Goal: Transaction & Acquisition: Purchase product/service

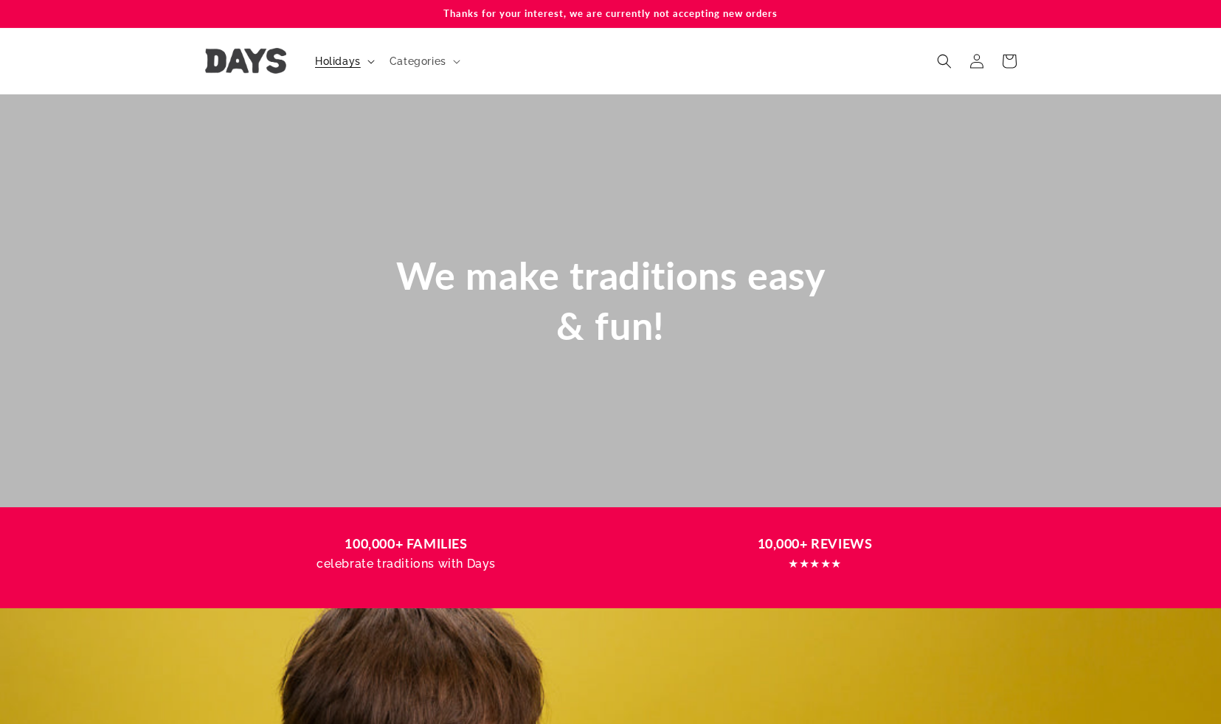
scroll to position [0, 1221]
click at [367, 61] on icon at bounding box center [370, 62] width 7 height 4
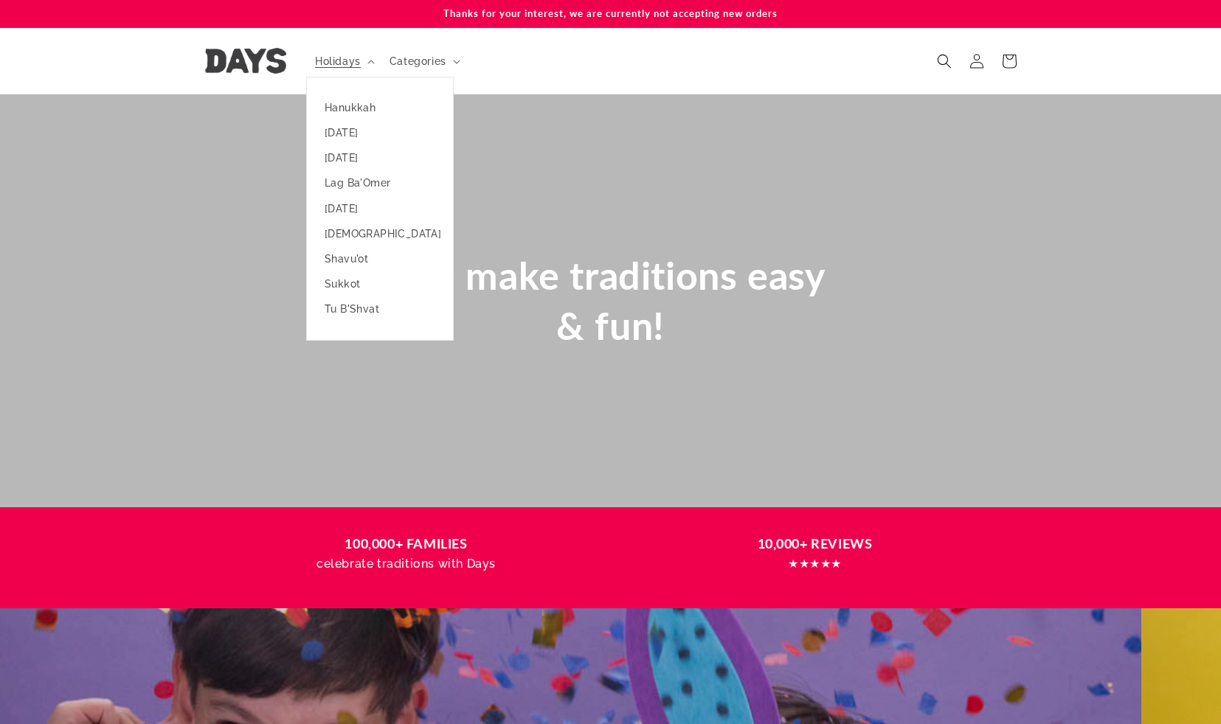
scroll to position [0, 0]
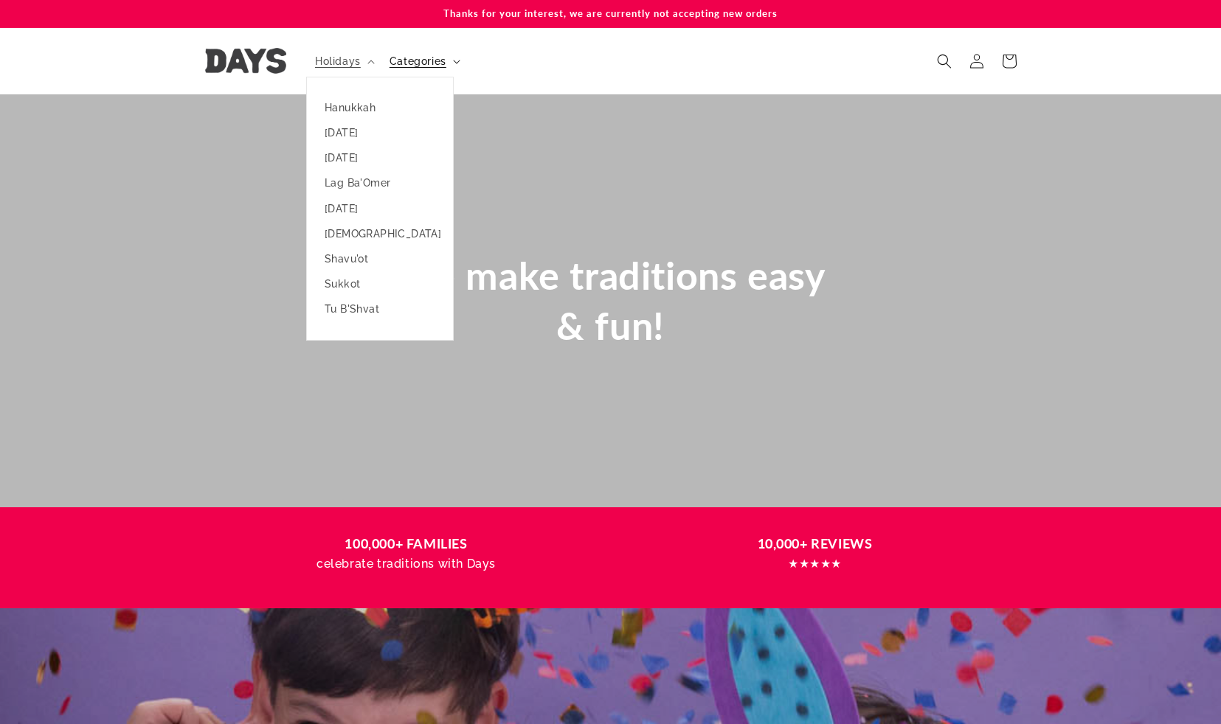
click at [451, 60] on summary "Categories" at bounding box center [424, 61] width 86 height 31
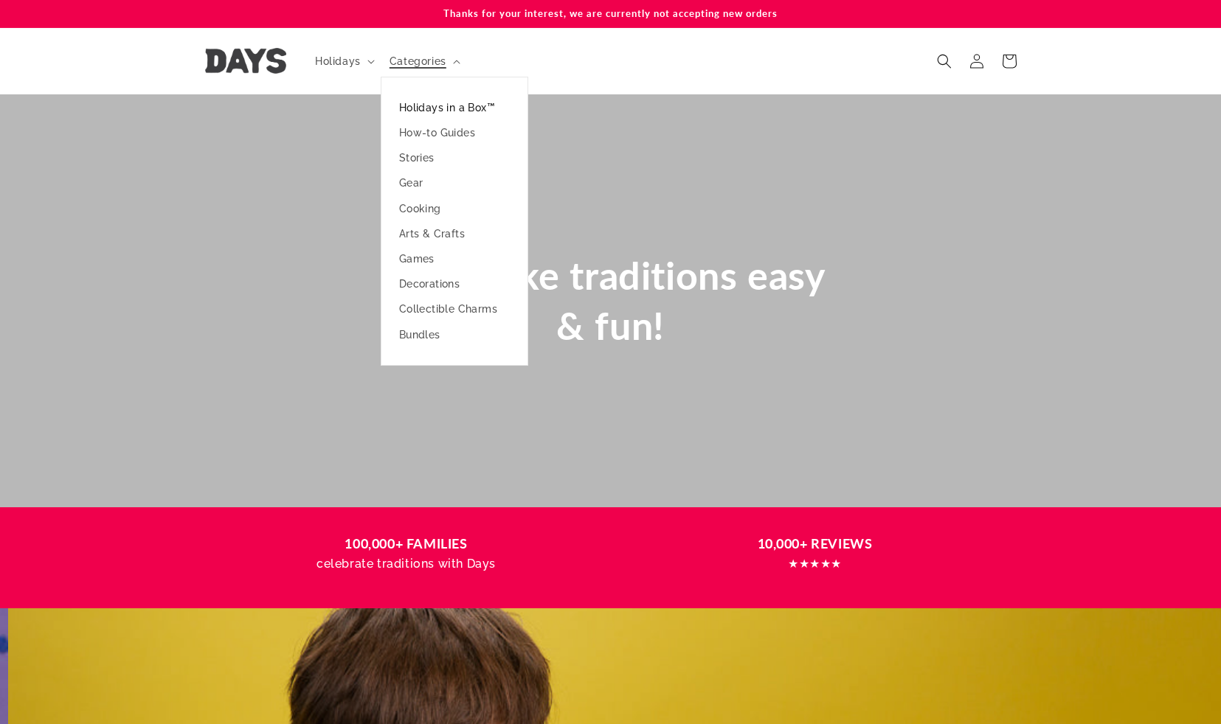
scroll to position [0, 1221]
click at [455, 103] on link "Holidays in a Box™" at bounding box center [454, 107] width 146 height 25
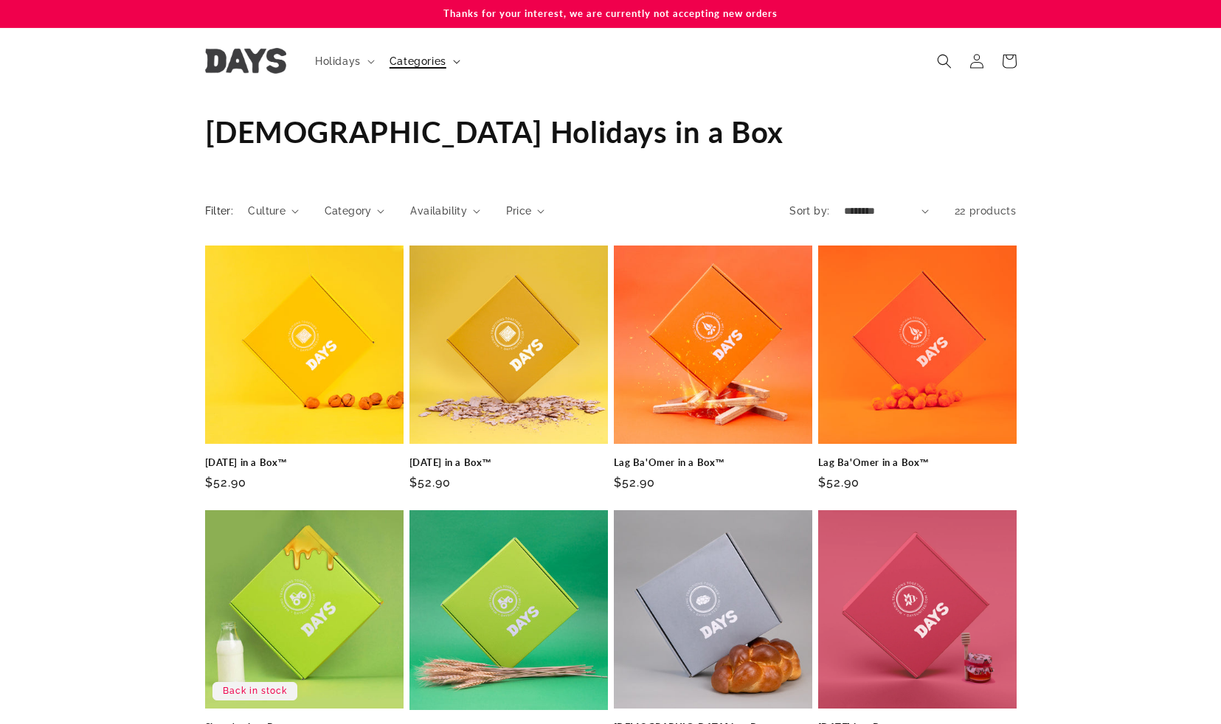
click at [448, 62] on summary "Categories" at bounding box center [424, 61] width 86 height 31
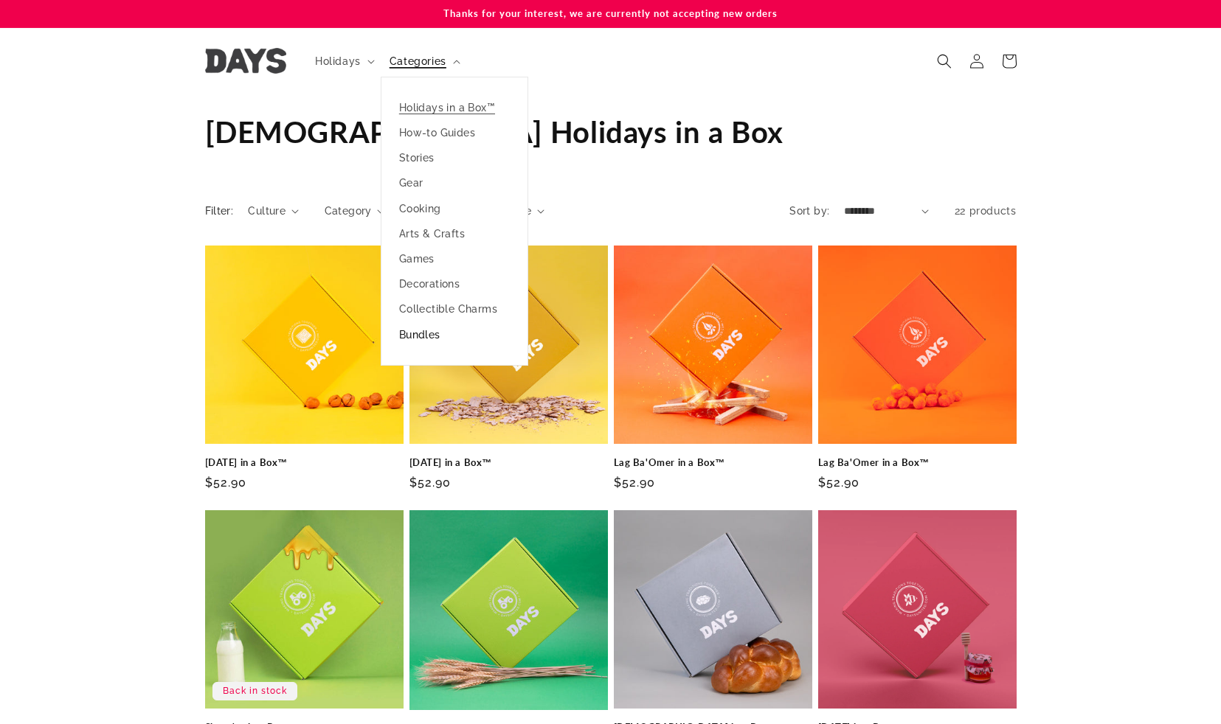
click at [414, 335] on link "Bundles" at bounding box center [454, 334] width 146 height 25
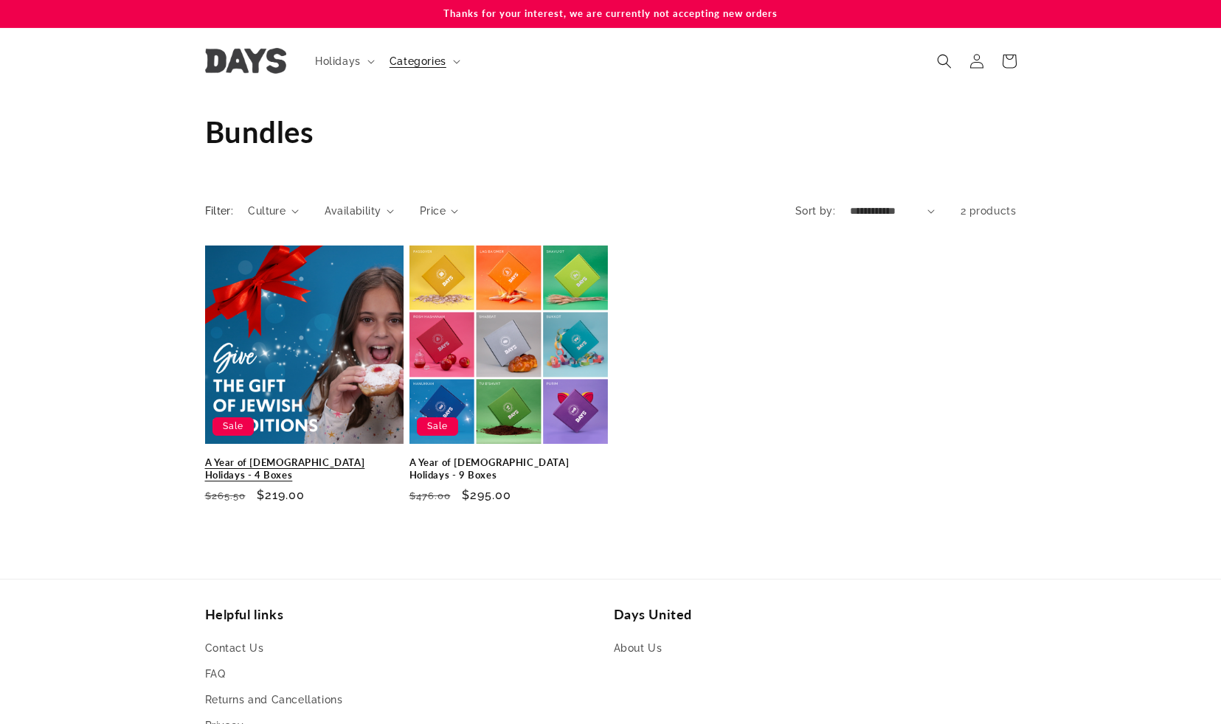
click at [310, 457] on link "A Year of Jewish Holidays - 4 Boxes" at bounding box center [304, 469] width 198 height 25
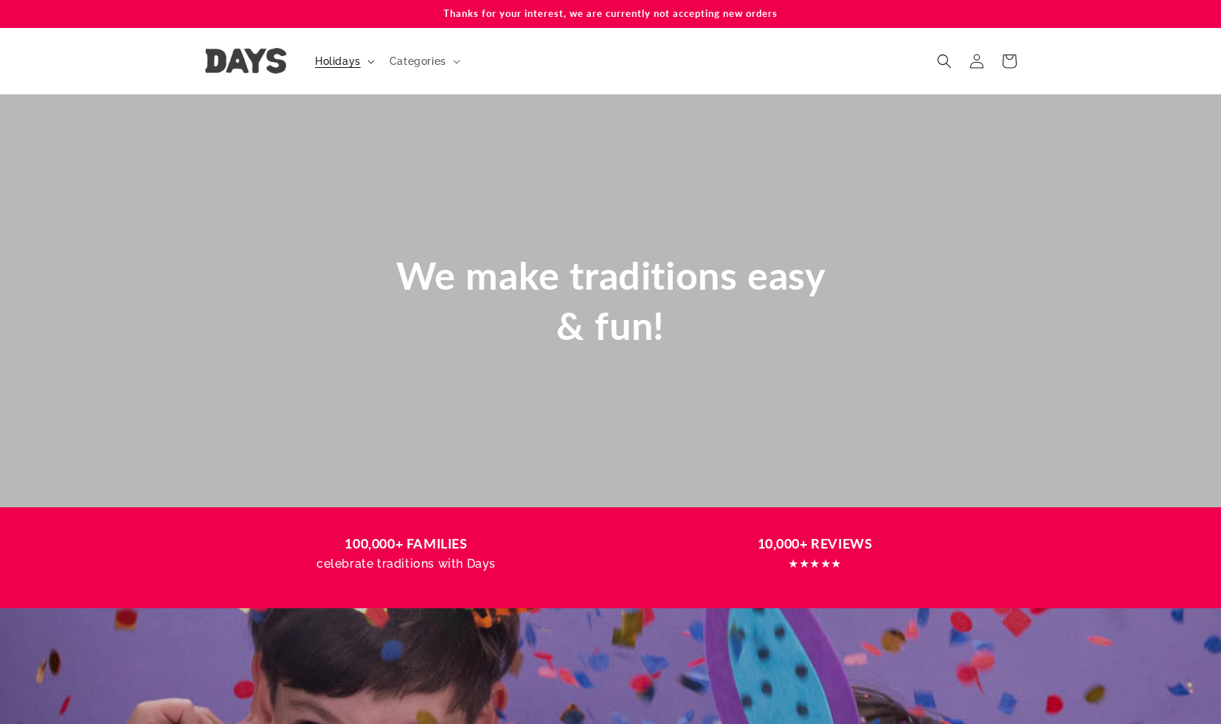
click at [341, 60] on span "Holidays" at bounding box center [338, 61] width 46 height 13
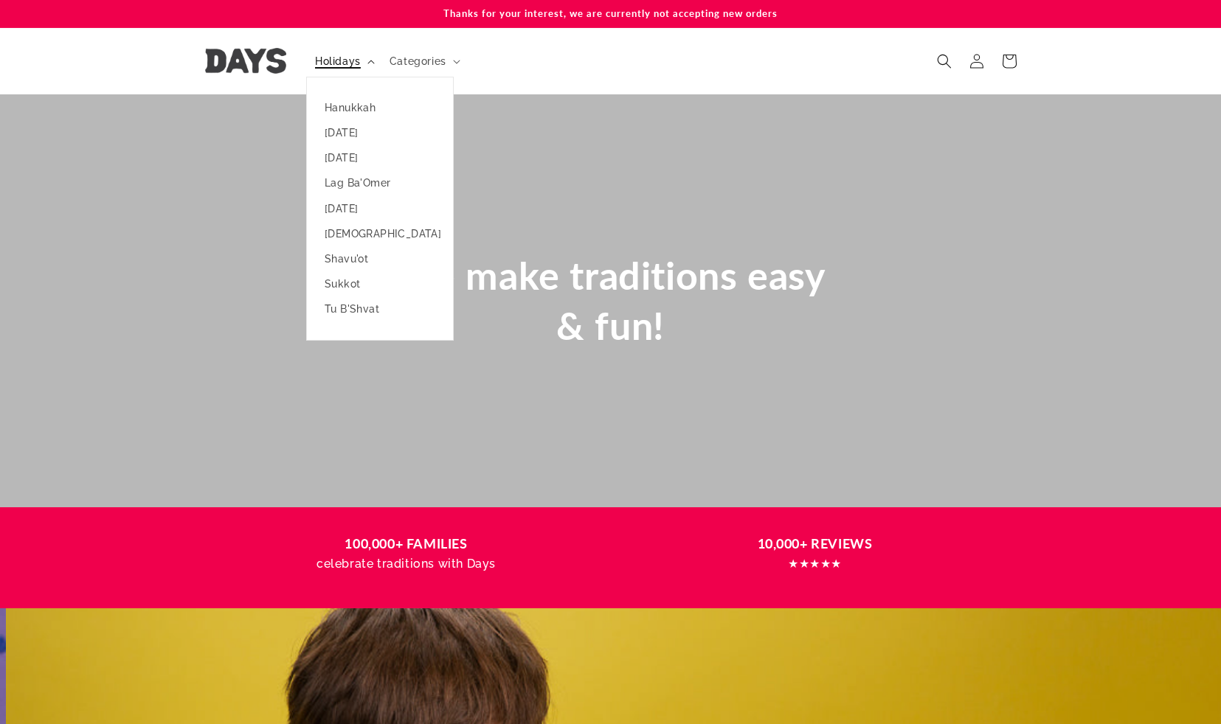
scroll to position [0, 1221]
click at [420, 58] on span "Categories" at bounding box center [417, 61] width 57 height 13
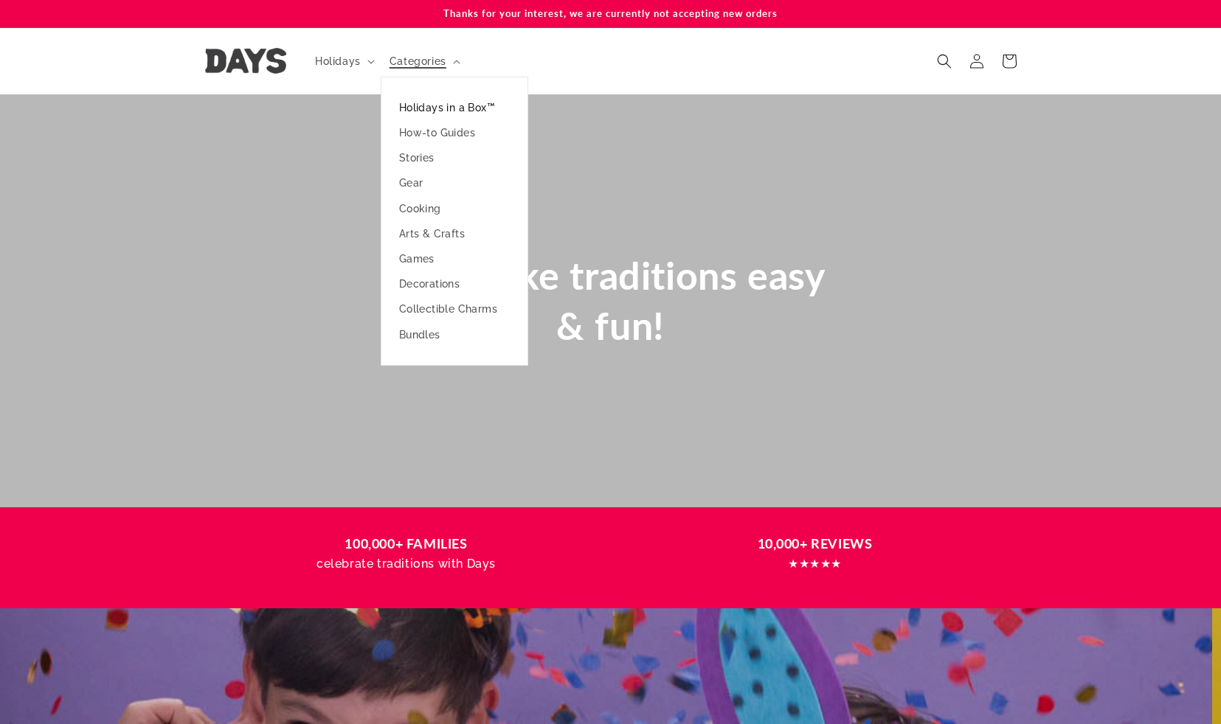
scroll to position [0, 0]
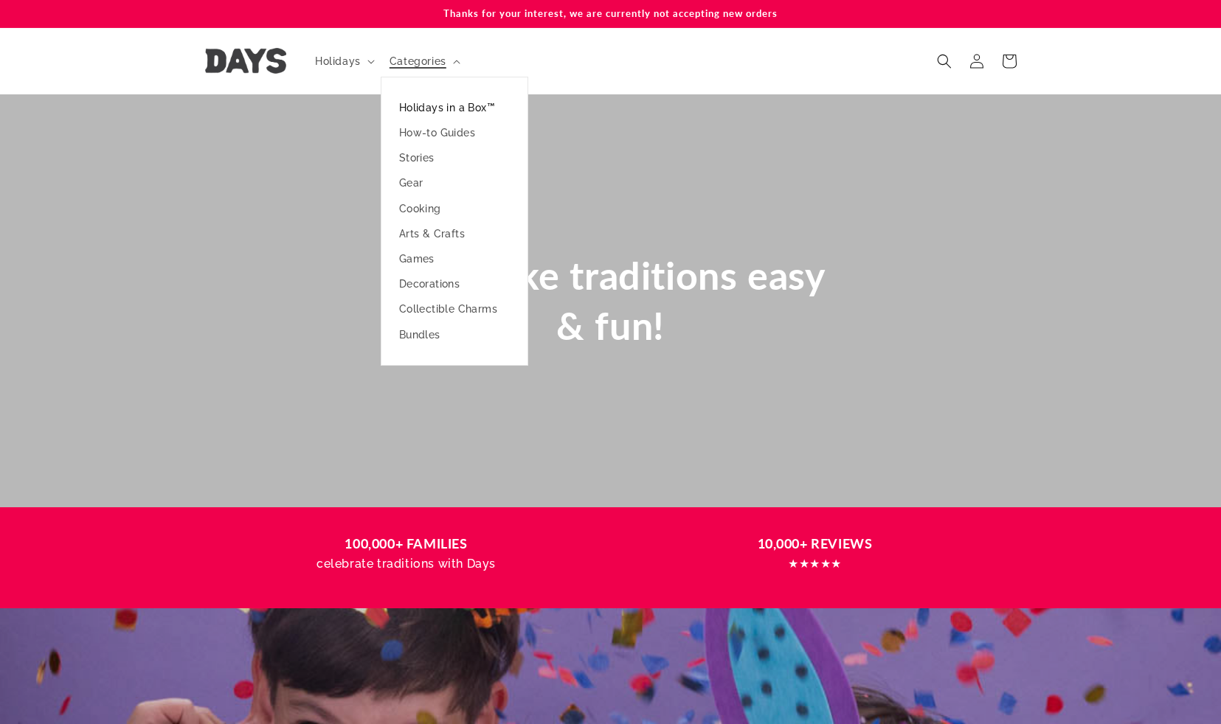
click at [451, 105] on link "Holidays in a Box™" at bounding box center [454, 107] width 146 height 25
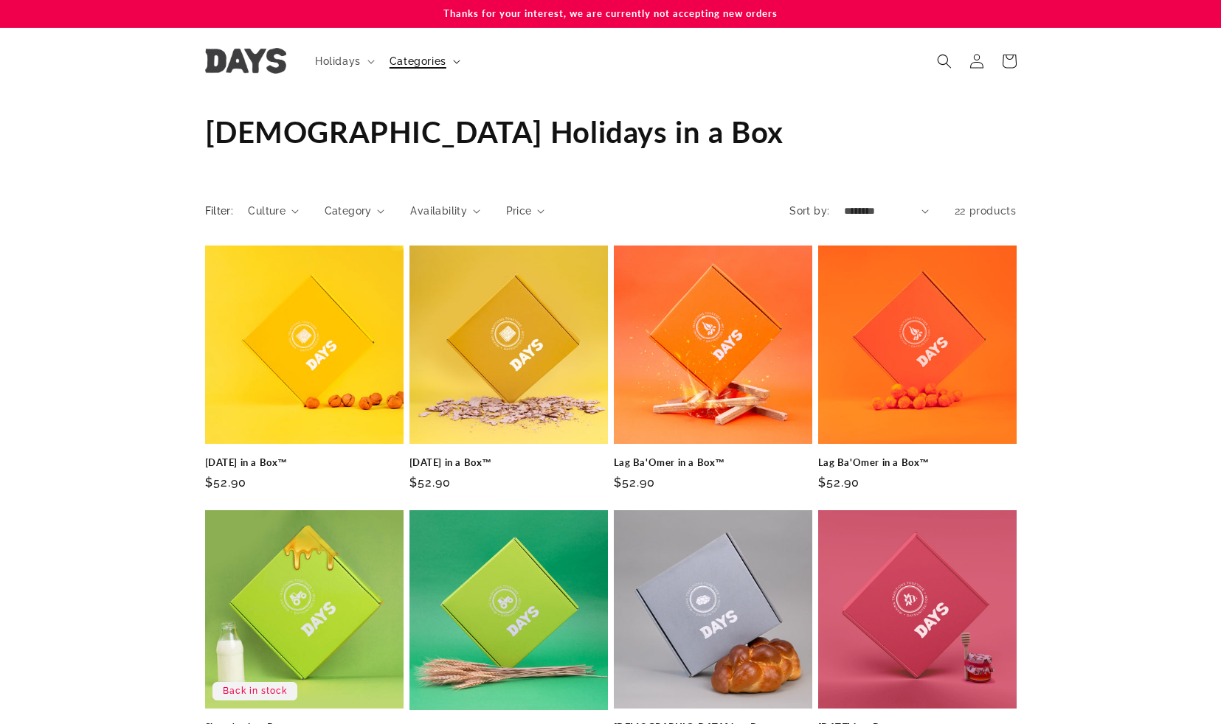
click at [440, 57] on span "Categories" at bounding box center [417, 61] width 57 height 13
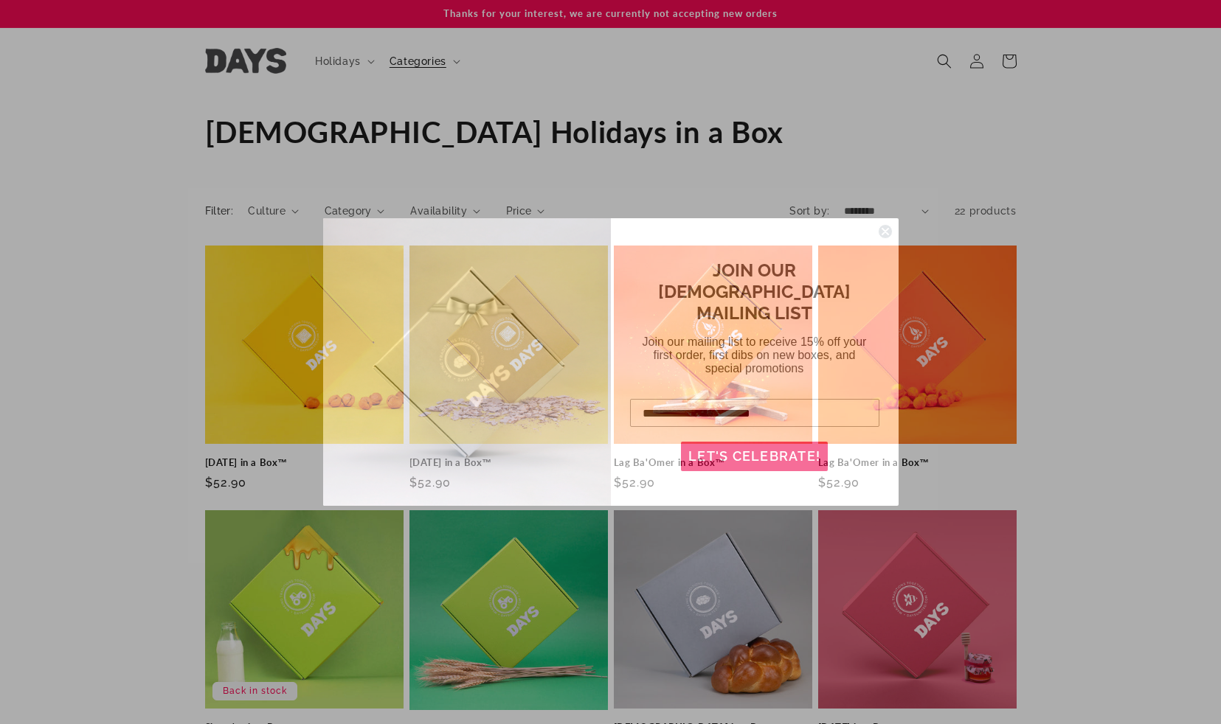
type input "**********"
click at [789, 449] on button "LET'S CELEBRATE!" at bounding box center [754, 456] width 147 height 29
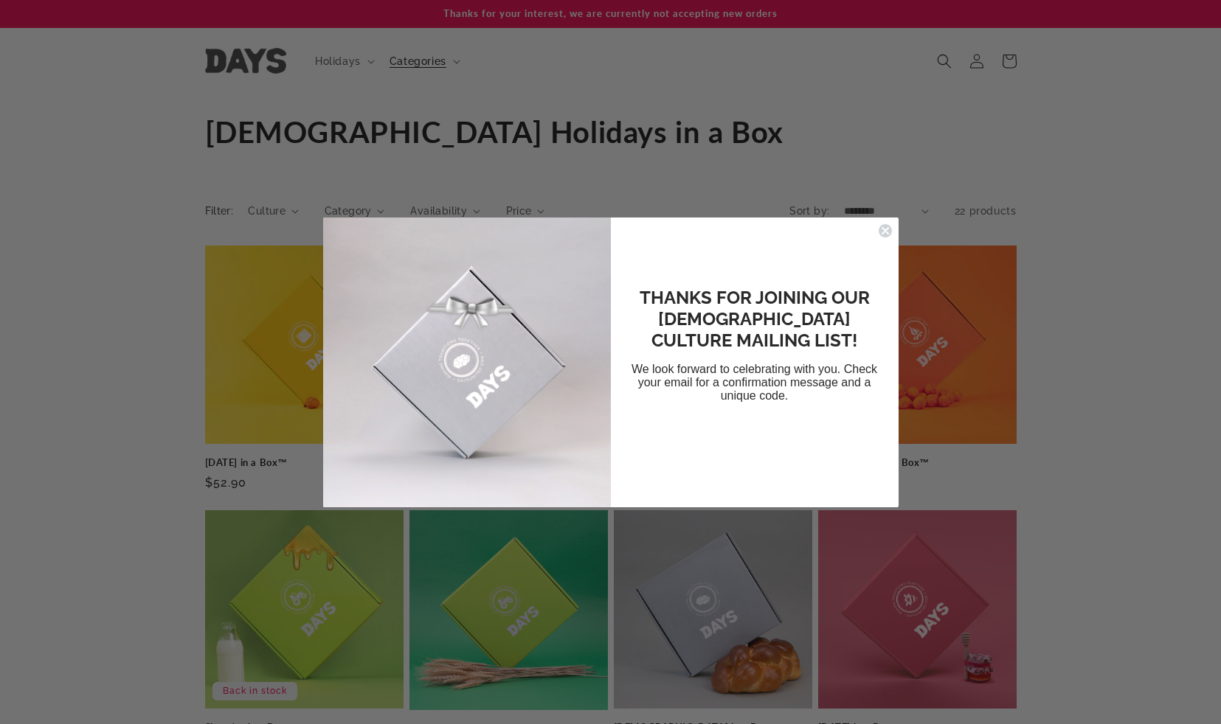
click at [884, 235] on circle "Close dialog" at bounding box center [885, 230] width 14 height 14
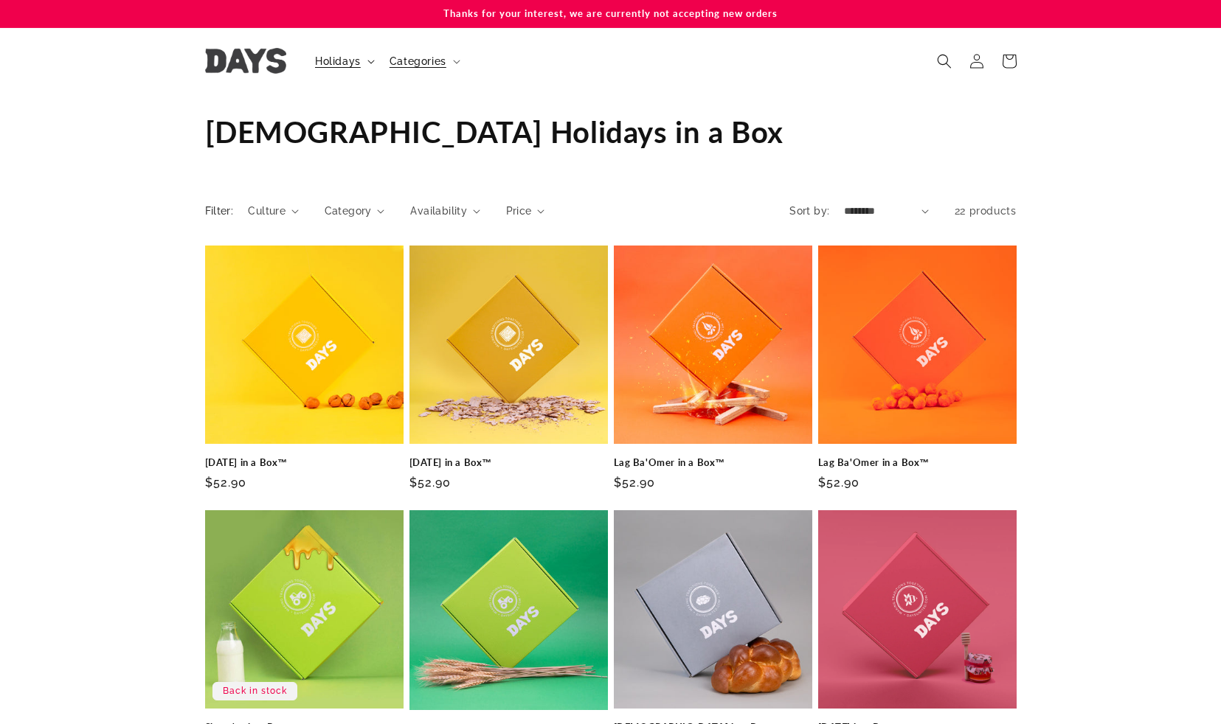
click at [362, 67] on summary "Holidays" at bounding box center [343, 61] width 74 height 31
click at [671, 111] on div "Collection: Jewish Holidays in a Box" at bounding box center [610, 131] width 811 height 75
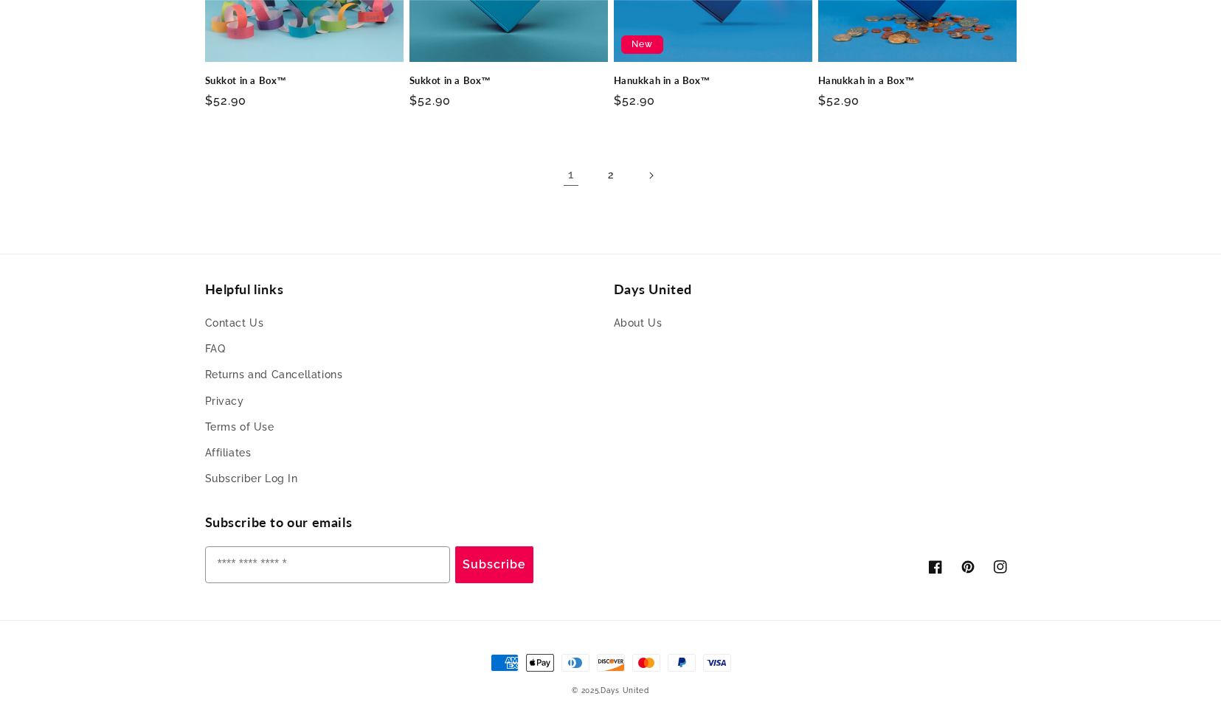
scroll to position [1179, 0]
click at [213, 345] on link "FAQ" at bounding box center [215, 349] width 21 height 26
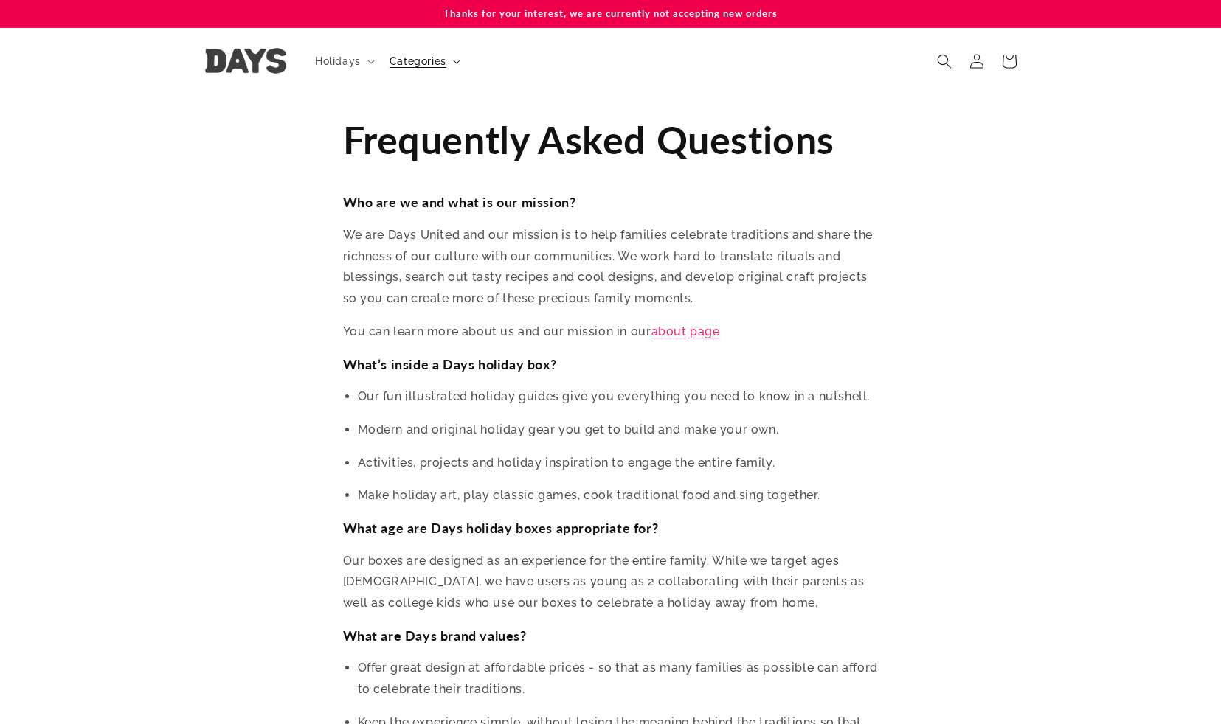
click at [443, 57] on span "Categories" at bounding box center [417, 61] width 57 height 13
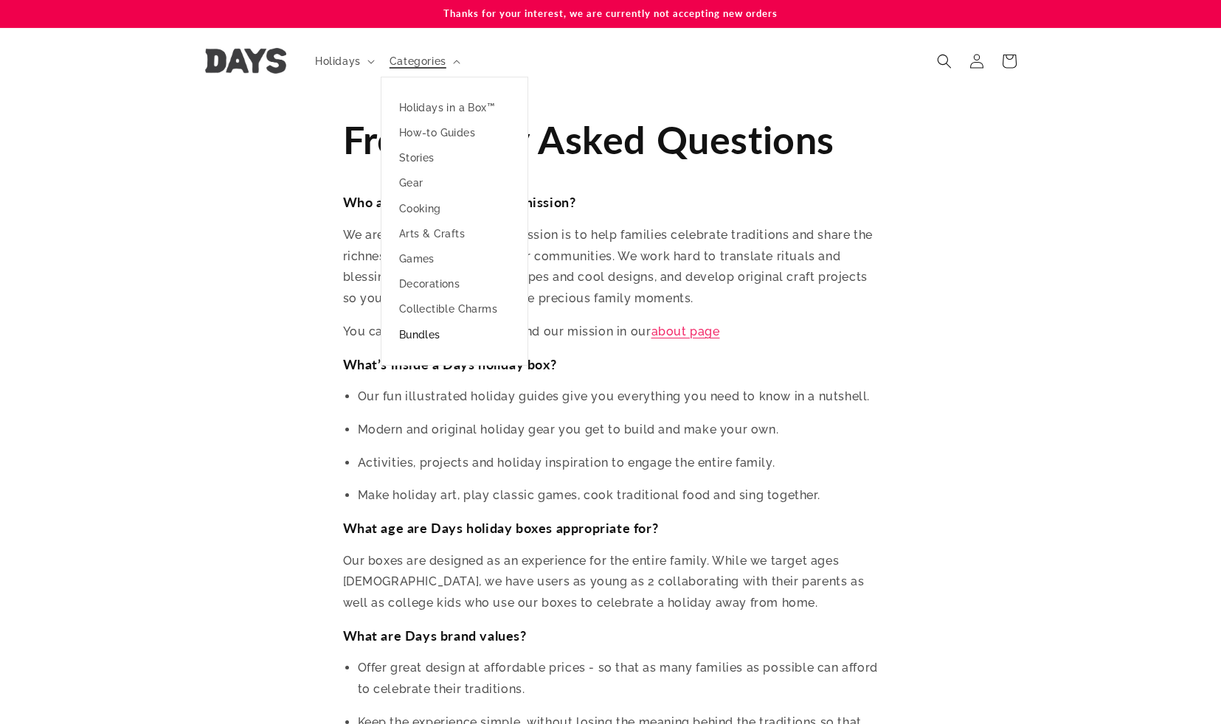
click at [426, 334] on link "Bundles" at bounding box center [454, 334] width 146 height 25
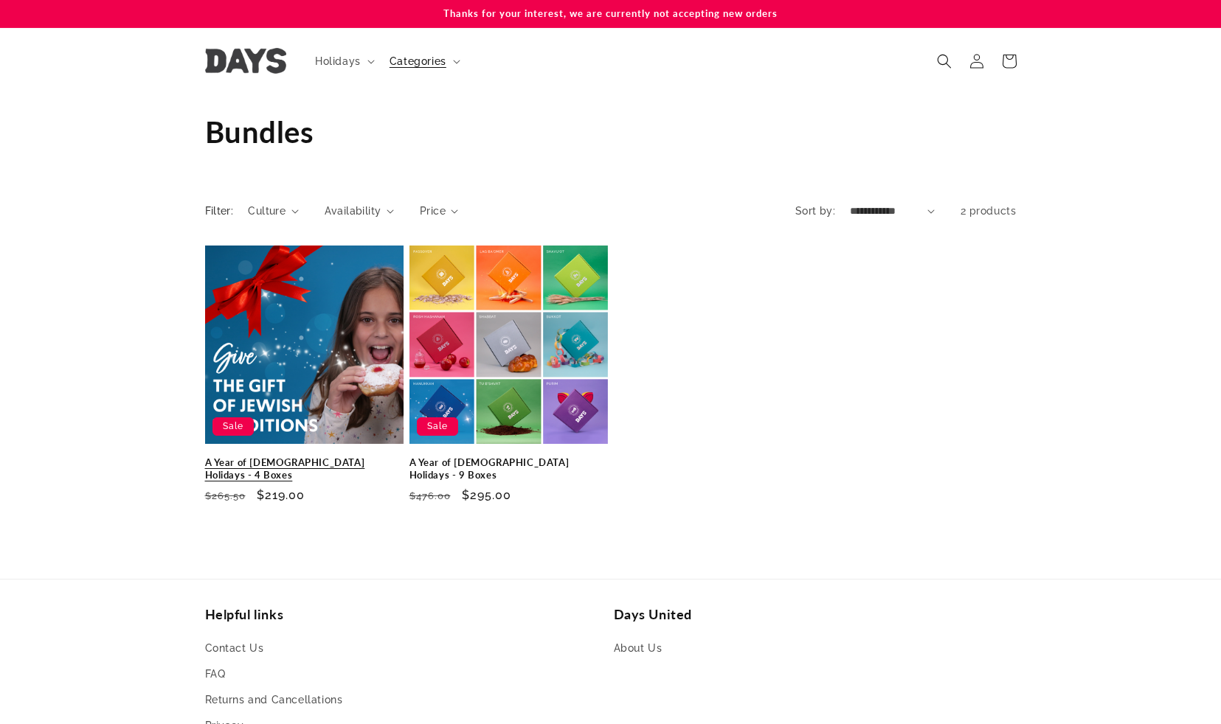
click at [296, 457] on link "A Year of [DEMOGRAPHIC_DATA] Holidays - 4 Boxes" at bounding box center [304, 469] width 198 height 25
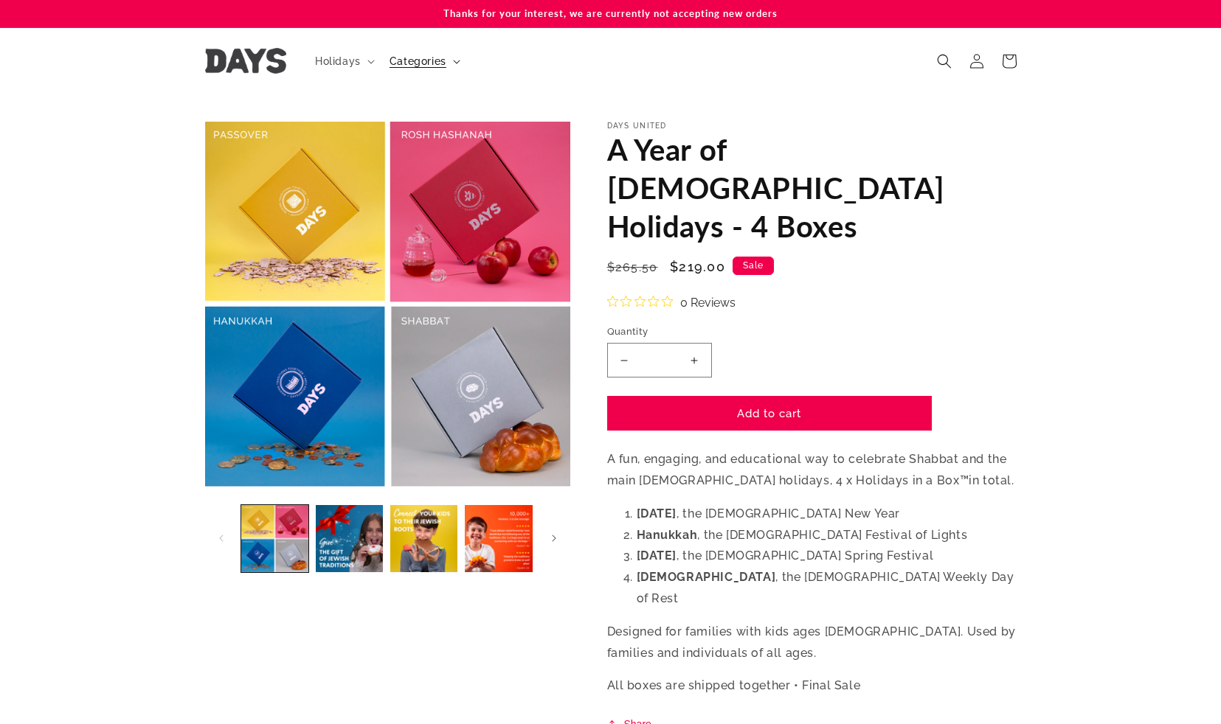
click at [422, 61] on span "Categories" at bounding box center [417, 61] width 57 height 13
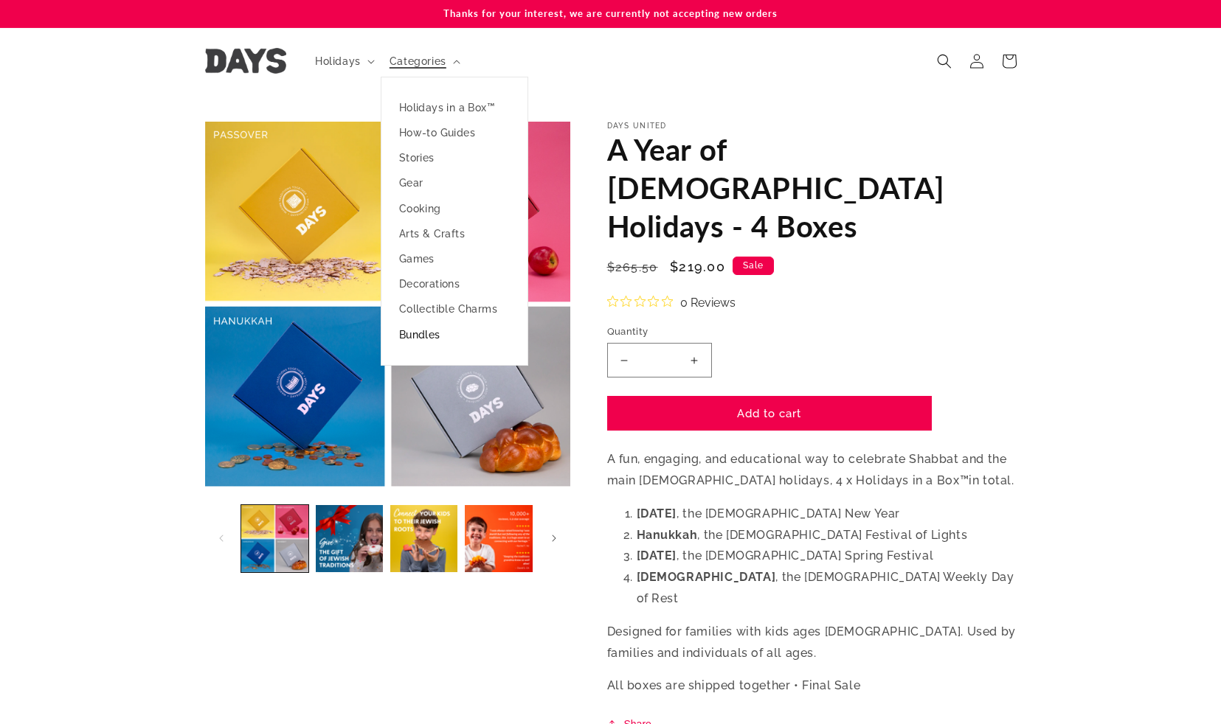
click at [419, 337] on link "Bundles" at bounding box center [454, 334] width 146 height 25
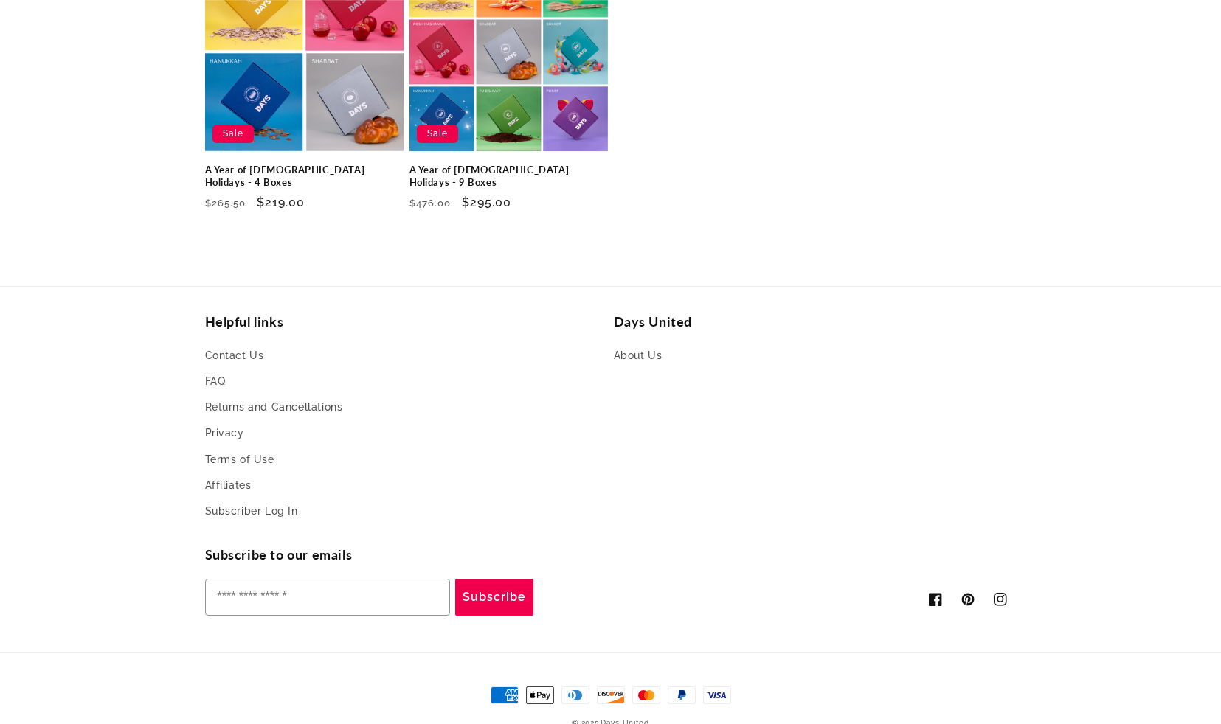
scroll to position [313, 0]
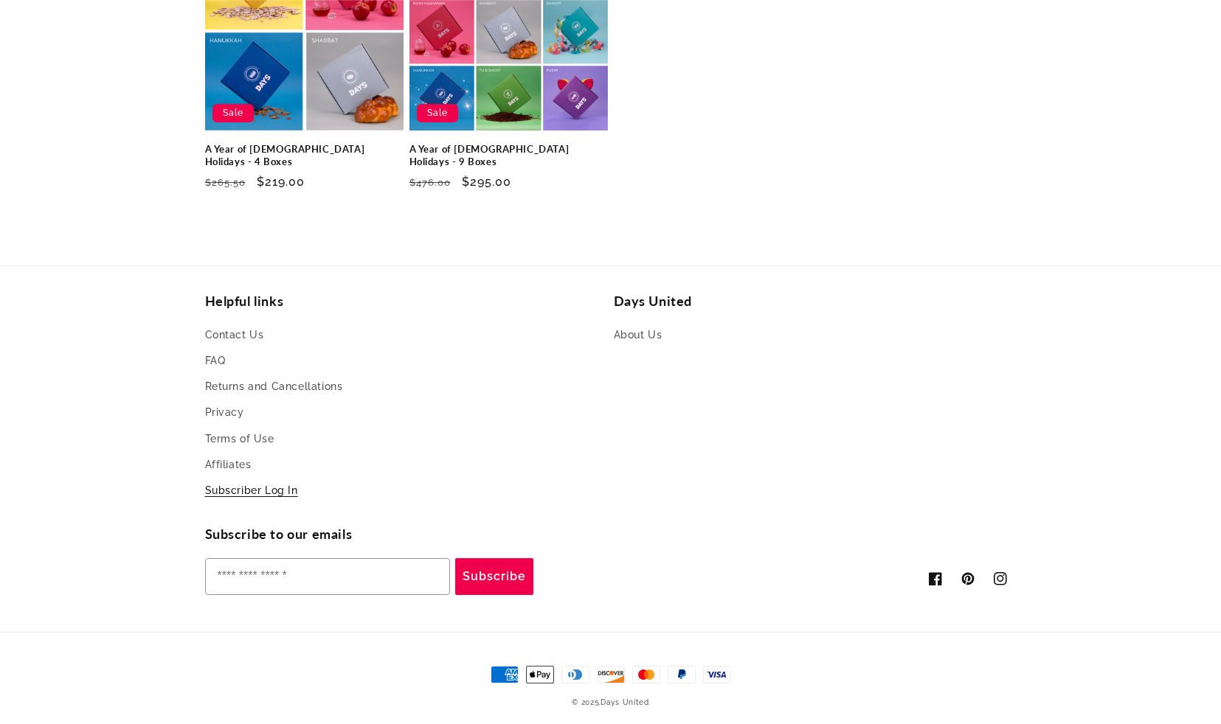
click at [241, 478] on link "Subscriber Log In" at bounding box center [251, 491] width 93 height 26
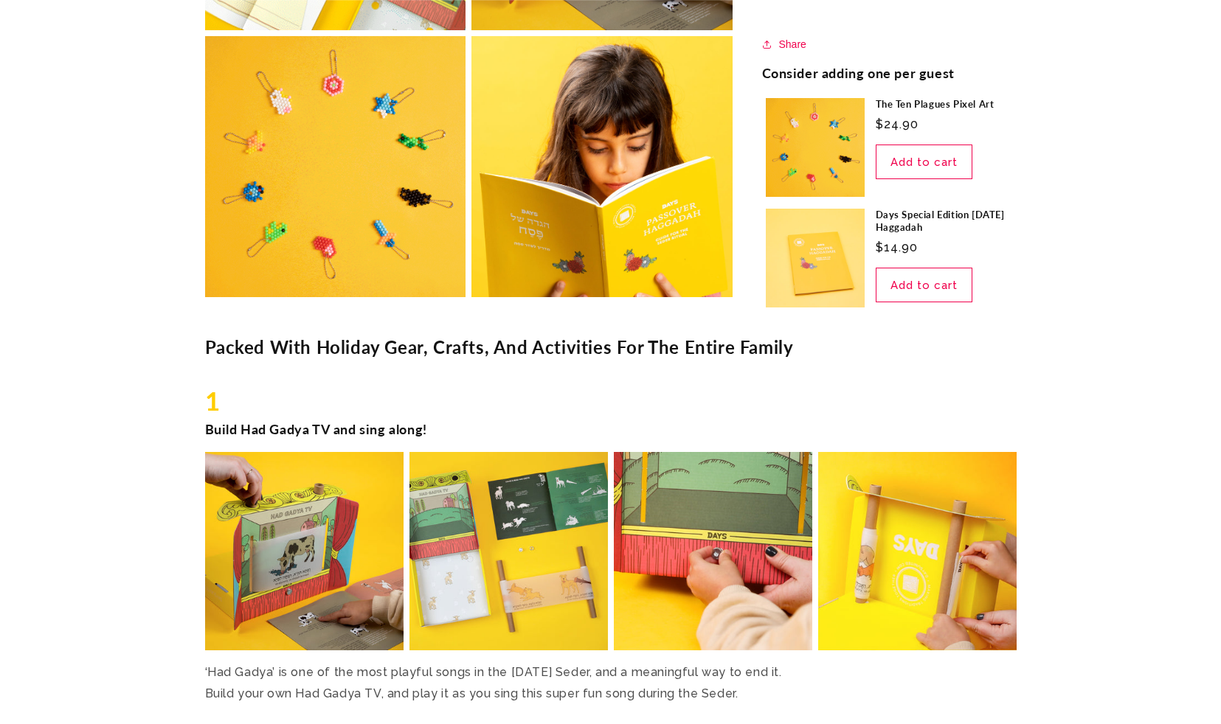
scroll to position [885, 0]
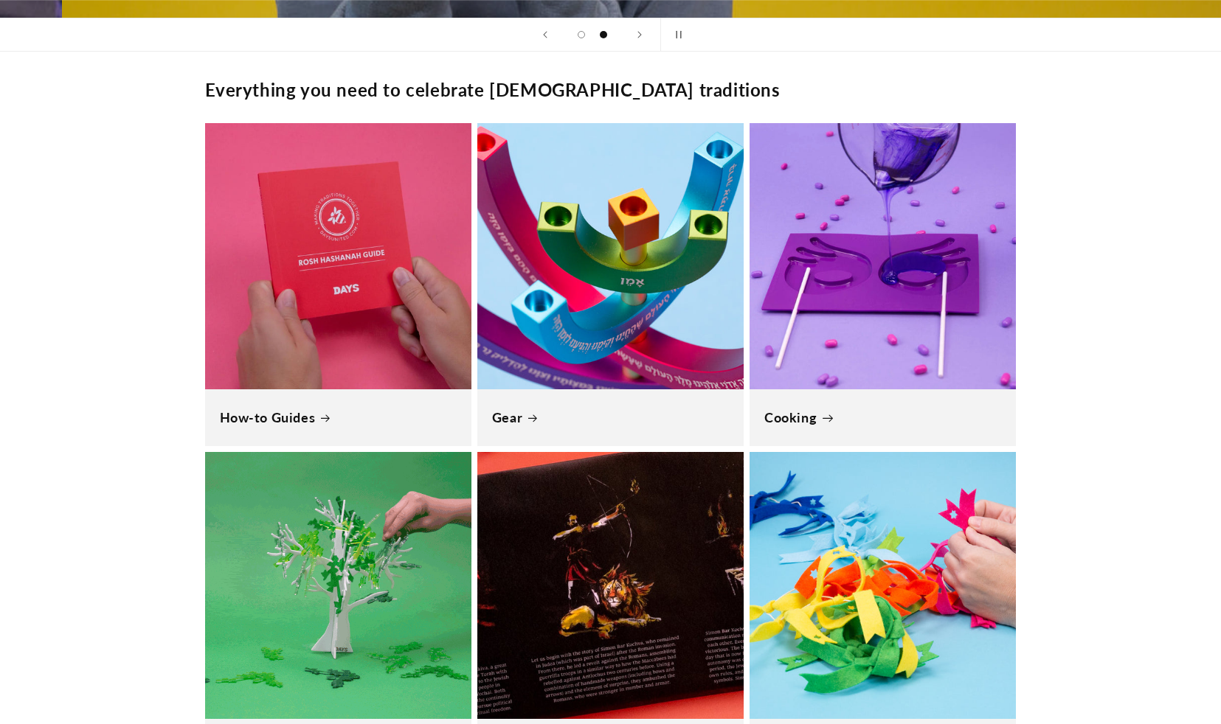
scroll to position [0, 2462]
click at [808, 416] on link "Cooking" at bounding box center [882, 417] width 237 height 17
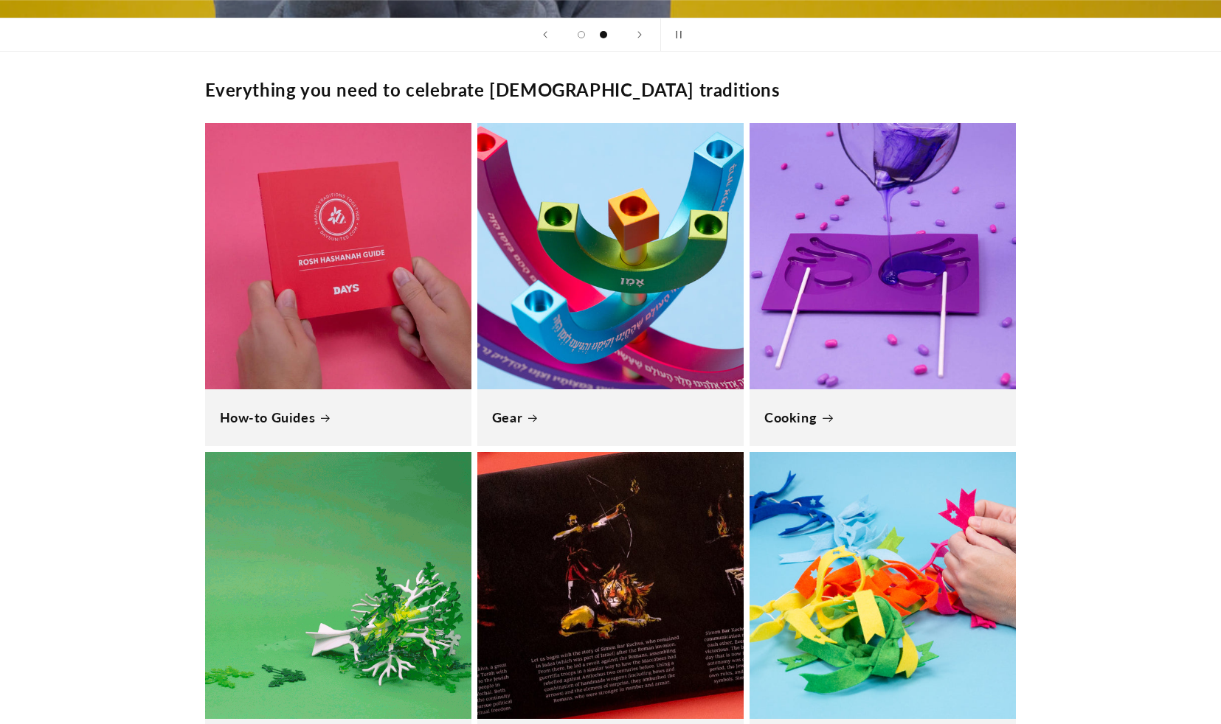
scroll to position [0, 2926]
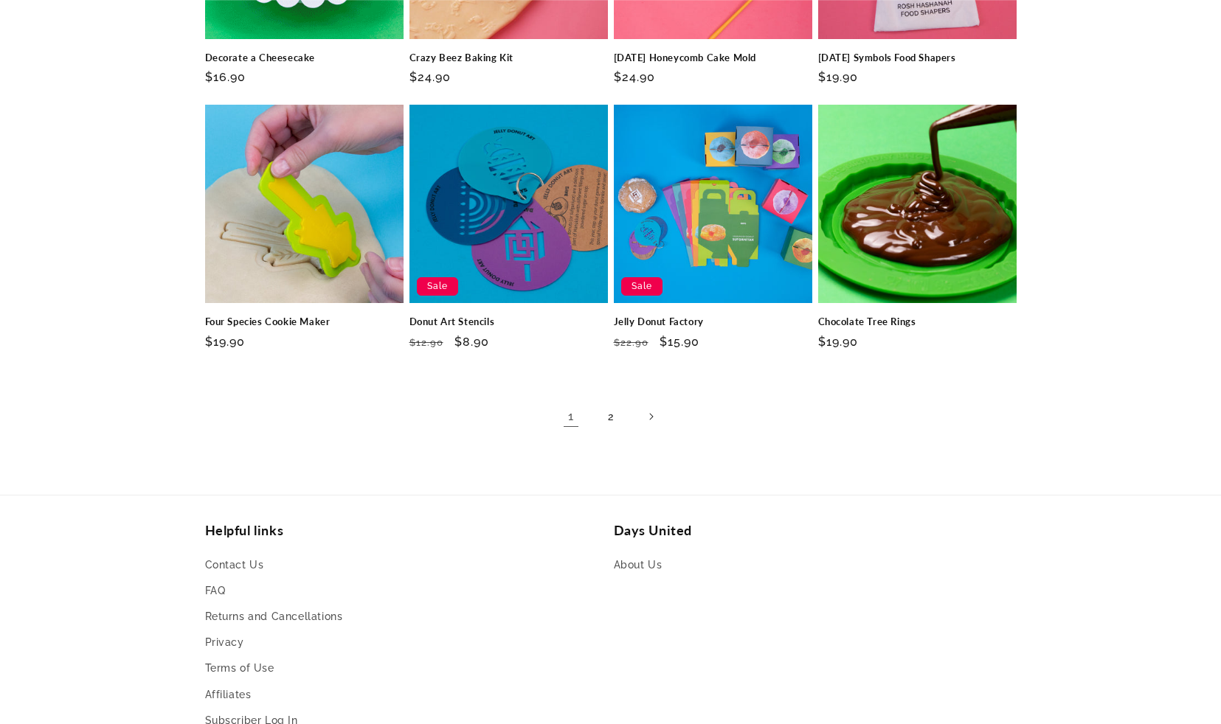
scroll to position [1177, 0]
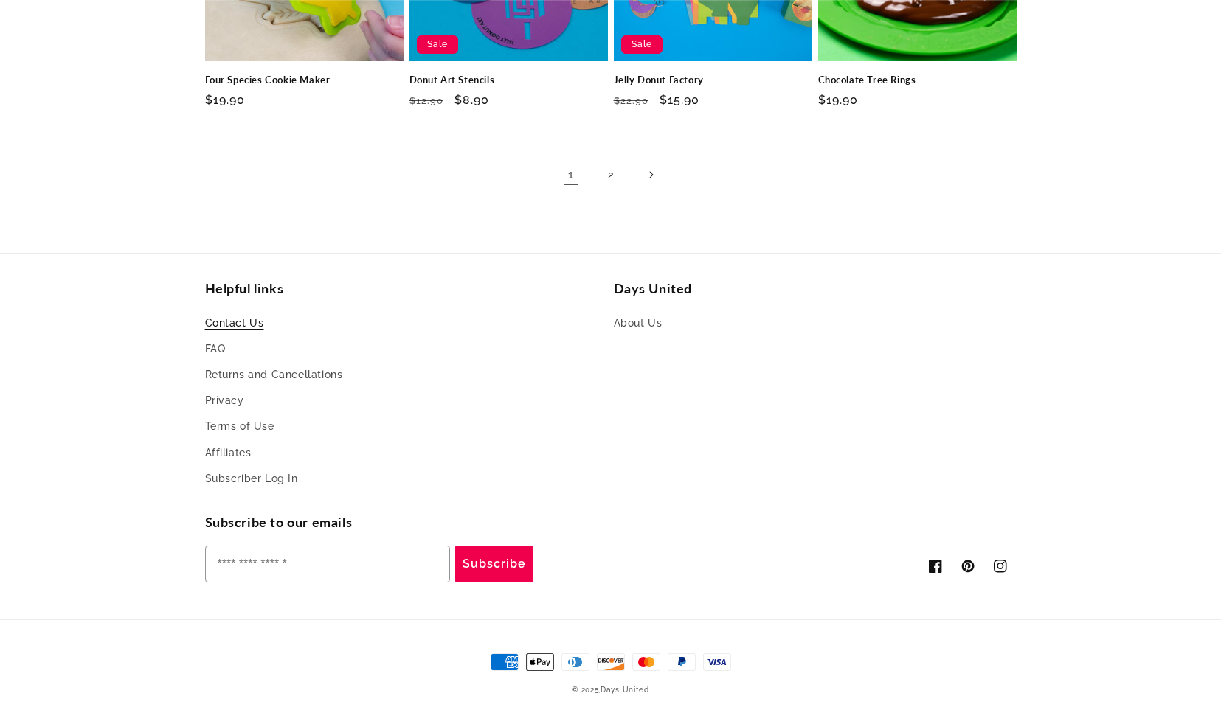
click at [232, 324] on link "Contact Us" at bounding box center [234, 325] width 59 height 22
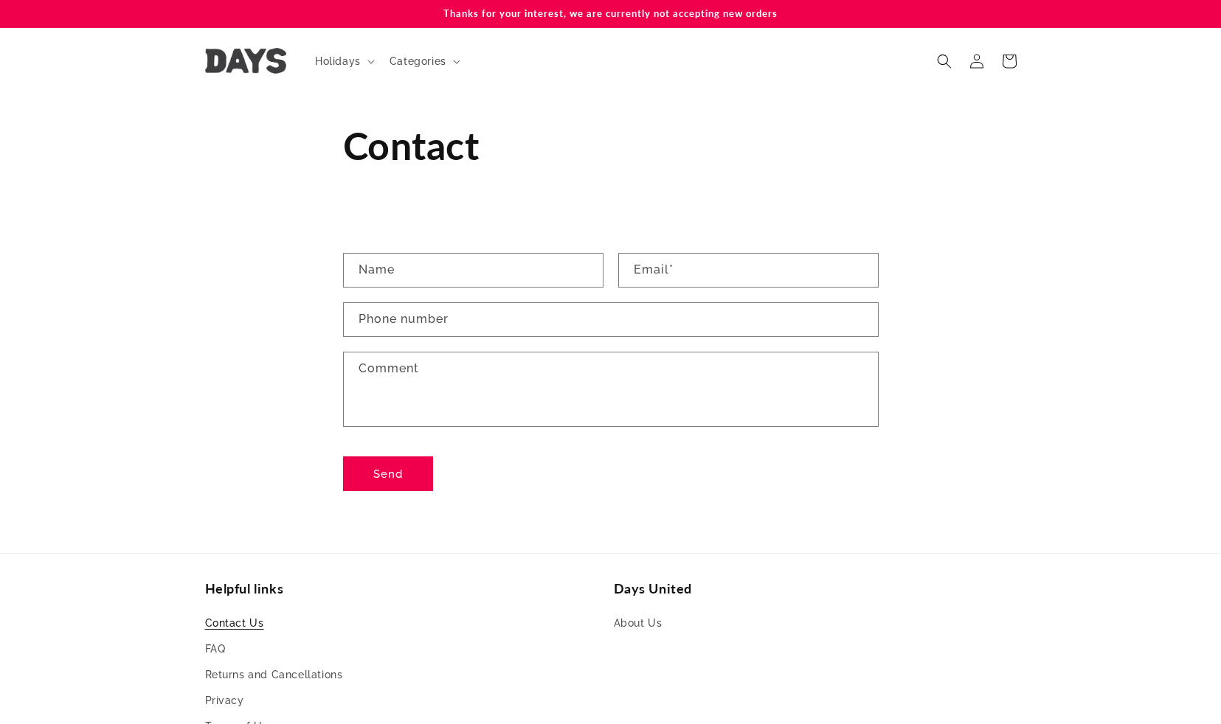
drag, startPoint x: 796, startPoint y: 8, endPoint x: 439, endPoint y: 13, distance: 357.7
click at [439, 13] on p "Thanks for your interest, we are currently not accepting new orders" at bounding box center [610, 13] width 811 height 27
copy p "Thanks for your interest, we are currently not accepting new orders"
click at [352, 62] on span "Holidays" at bounding box center [338, 61] width 46 height 13
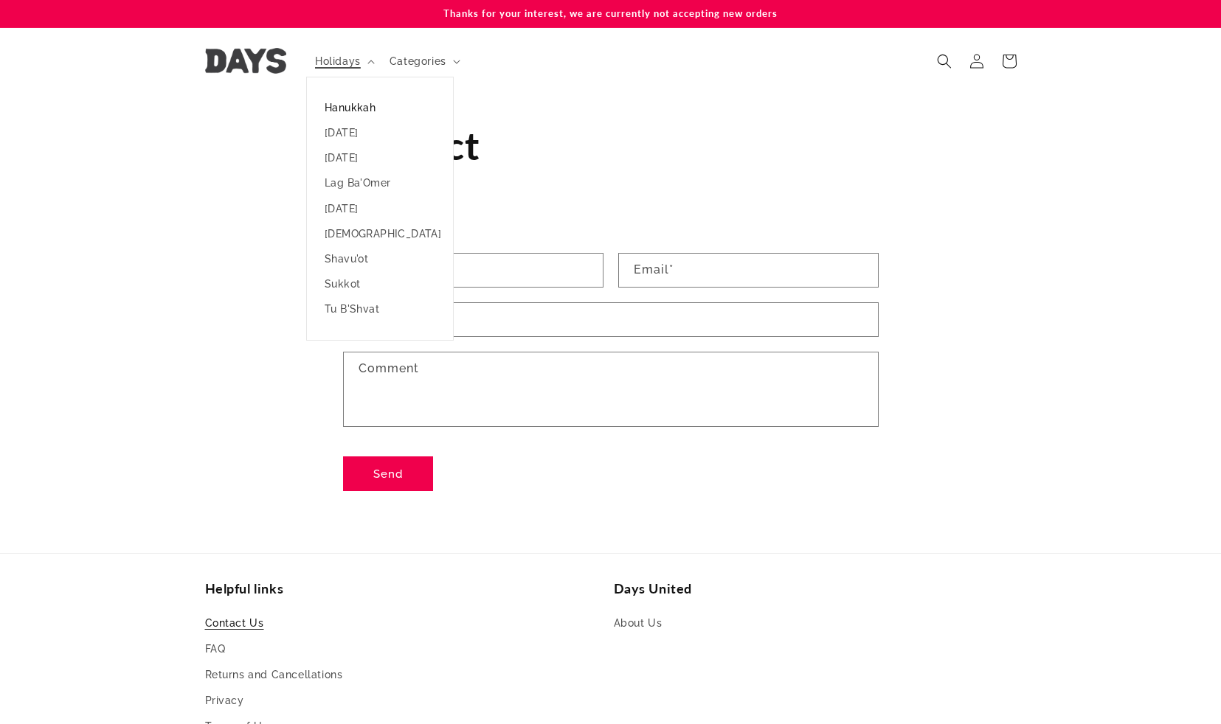
click at [361, 101] on link "Hanukkah" at bounding box center [380, 107] width 146 height 25
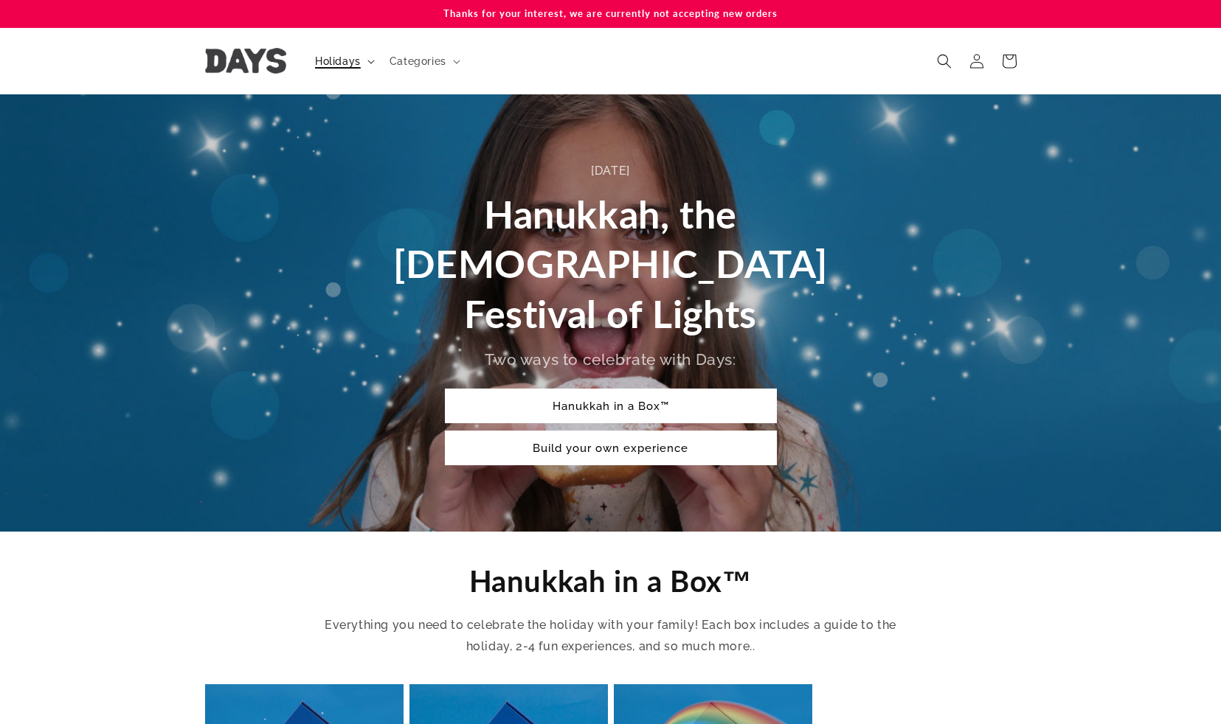
click at [354, 66] on span "Holidays" at bounding box center [338, 61] width 46 height 13
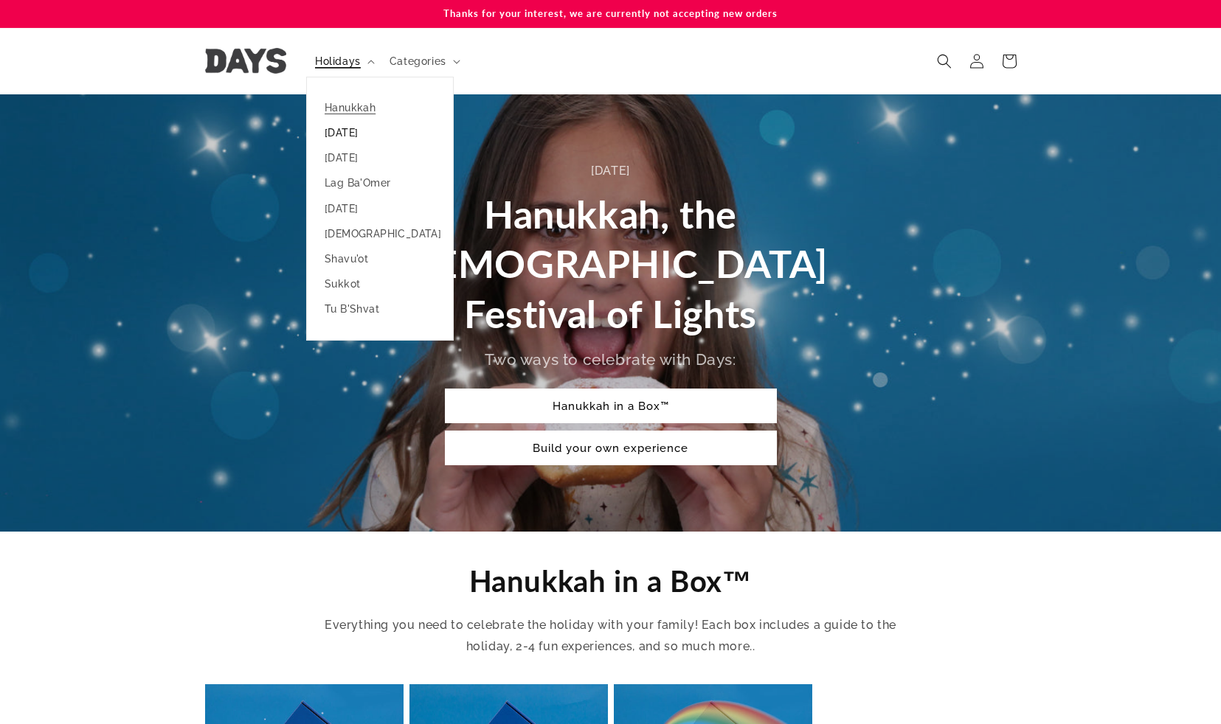
click at [359, 131] on link "[DATE]" at bounding box center [380, 132] width 146 height 25
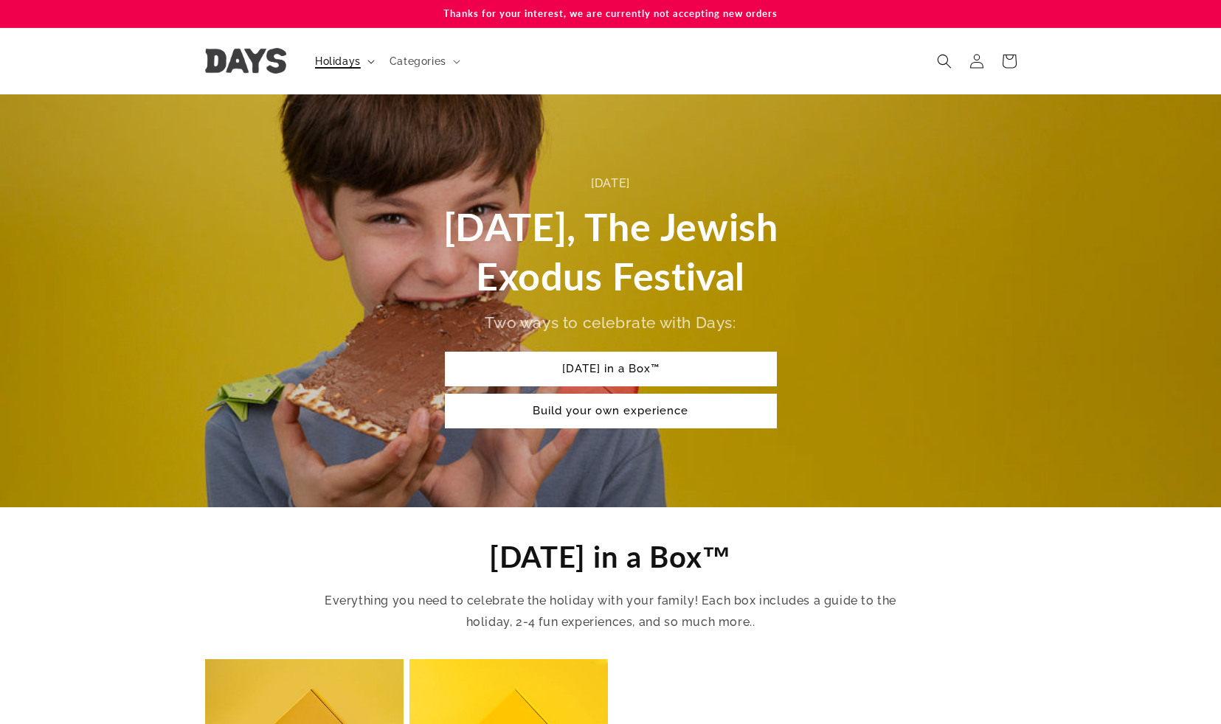
click at [365, 63] on summary "Holidays" at bounding box center [343, 61] width 74 height 31
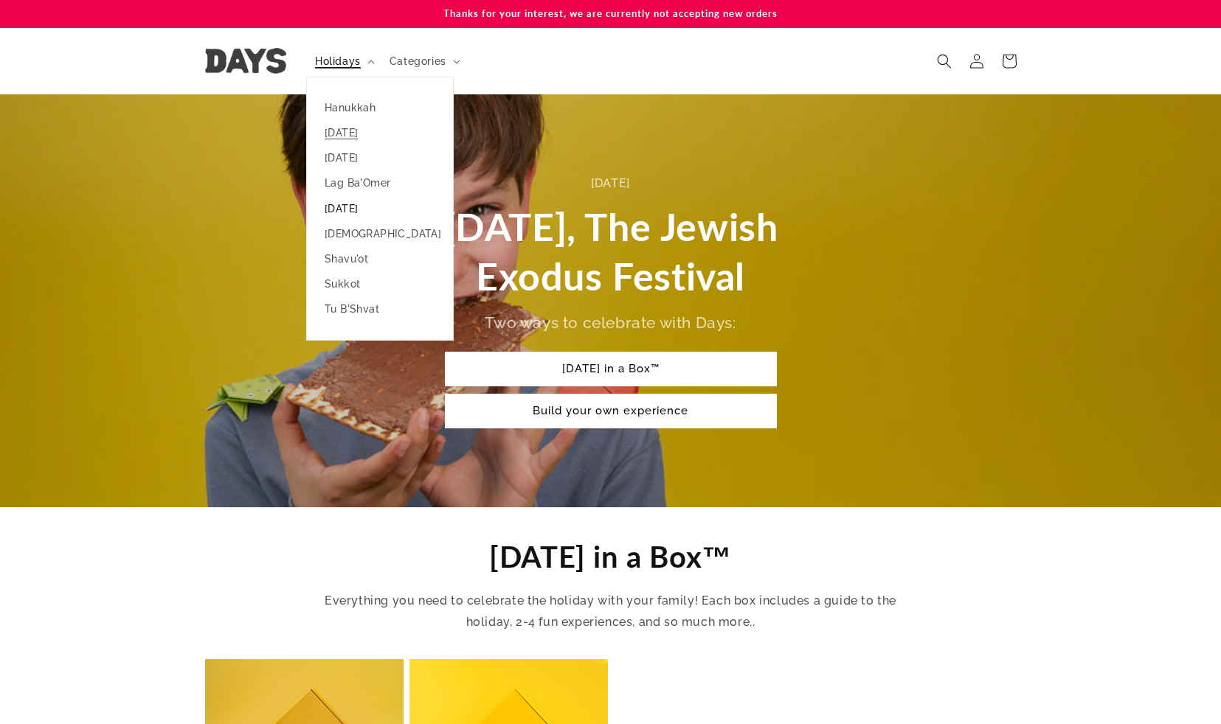
click at [368, 209] on link "[DATE]" at bounding box center [380, 208] width 146 height 25
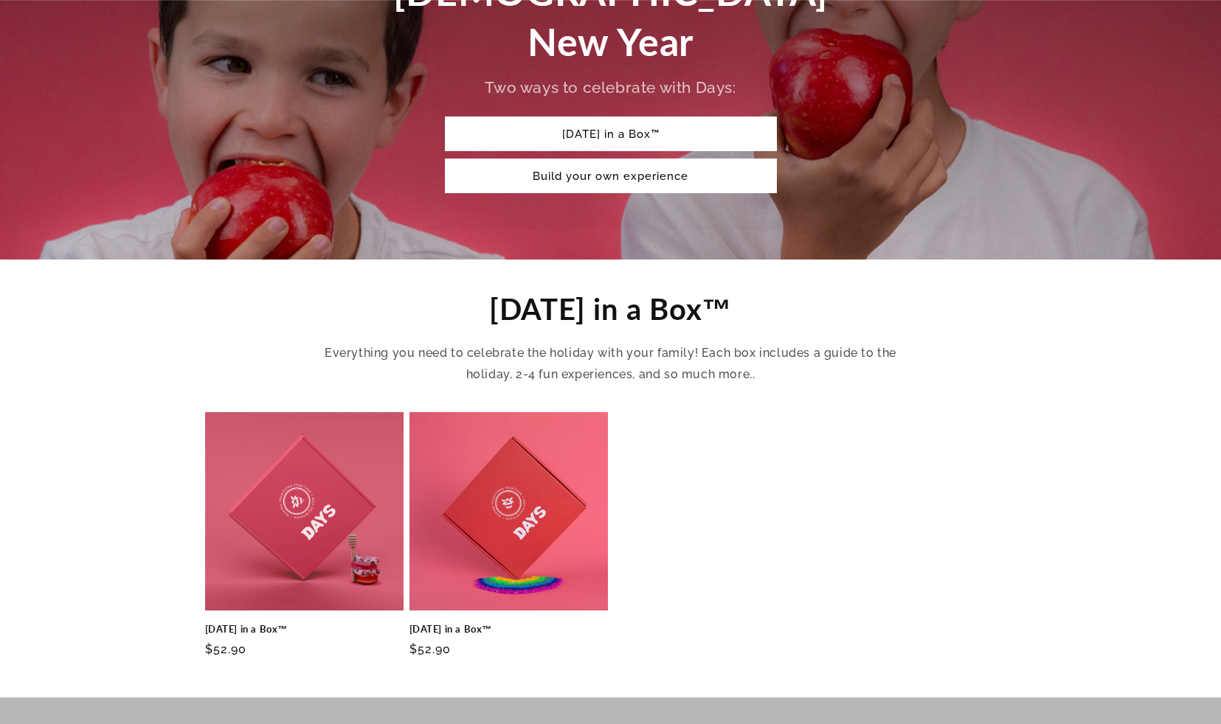
scroll to position [276, 0]
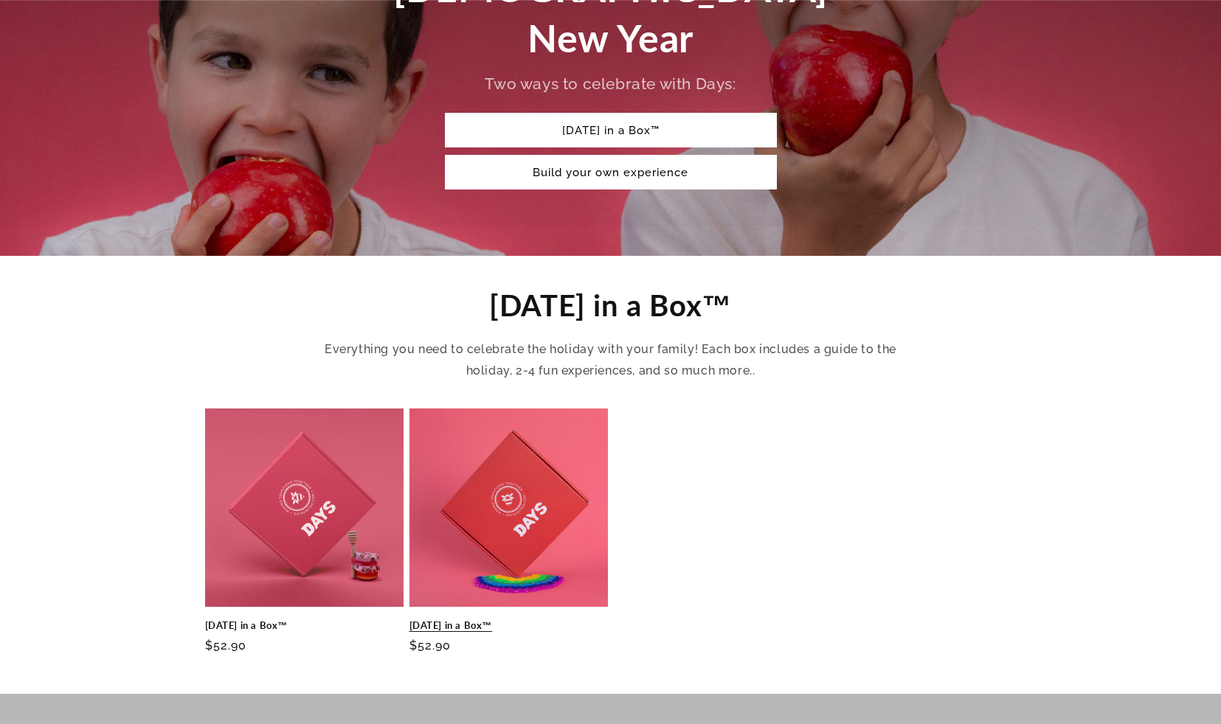
click at [529, 619] on link "[DATE] in a Box™" at bounding box center [508, 625] width 198 height 13
